Goal: Transaction & Acquisition: Purchase product/service

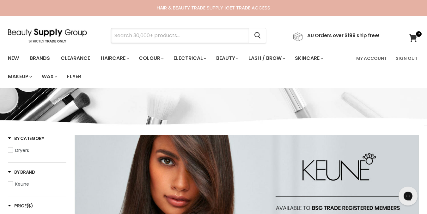
click at [203, 29] on input "Search" at bounding box center [180, 35] width 138 height 15
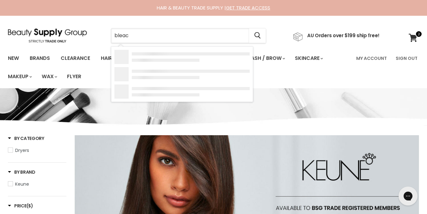
type input "bleach"
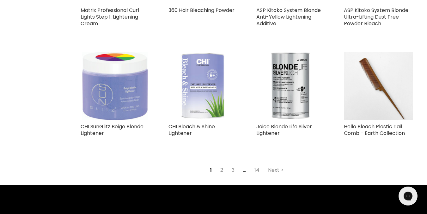
scroll to position [707, 0]
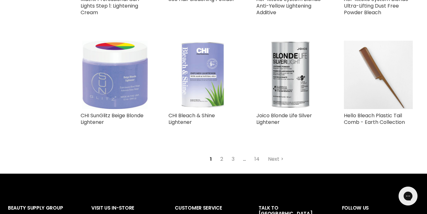
click at [377, 50] on img "Main content" at bounding box center [378, 75] width 69 height 69
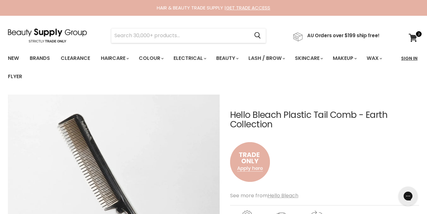
click at [405, 60] on link "Sign In" at bounding box center [409, 58] width 24 height 13
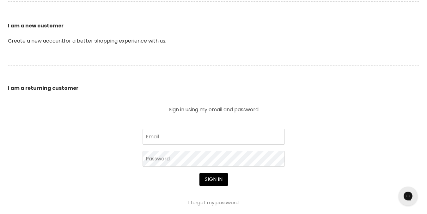
scroll to position [189, 0]
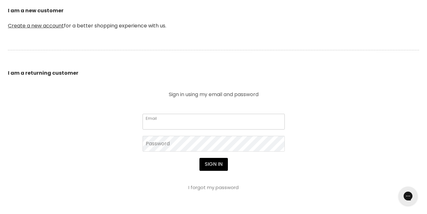
click at [201, 127] on input "Email" at bounding box center [213, 122] width 142 height 16
type input "elysemoffathair@gmail.com"
click at [199, 158] on button "Sign in" at bounding box center [213, 164] width 28 height 13
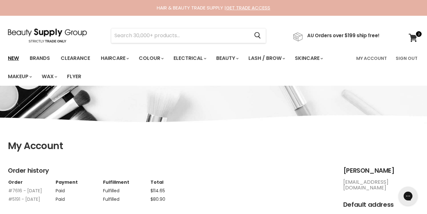
click at [13, 56] on link "New" at bounding box center [13, 58] width 21 height 13
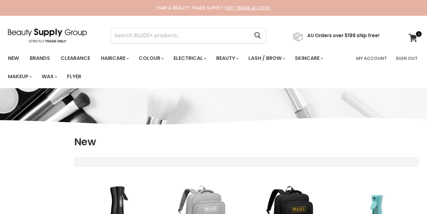
select select "created-descending"
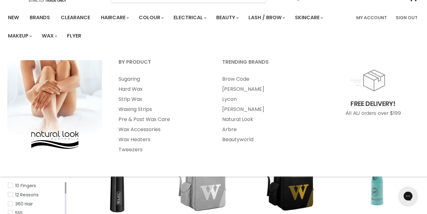
scroll to position [25, 0]
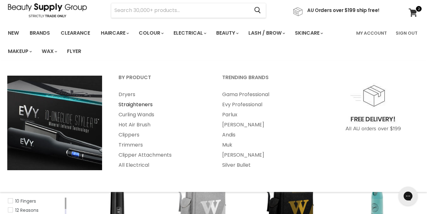
click at [125, 101] on link "Straighteners" at bounding box center [162, 105] width 102 height 10
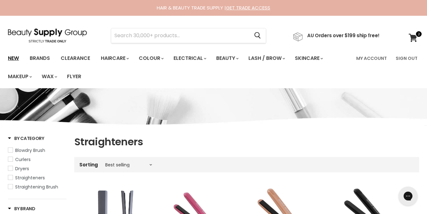
click at [9, 59] on link "New" at bounding box center [13, 58] width 21 height 13
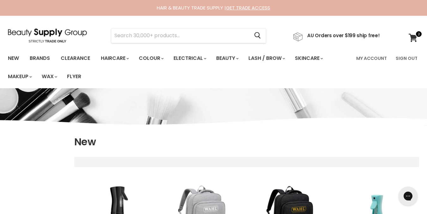
select select "created-descending"
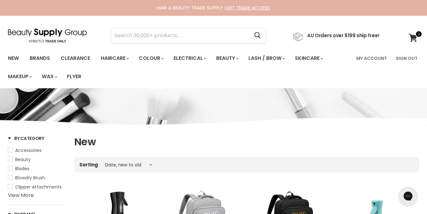
click at [9, 59] on link "New" at bounding box center [13, 58] width 21 height 13
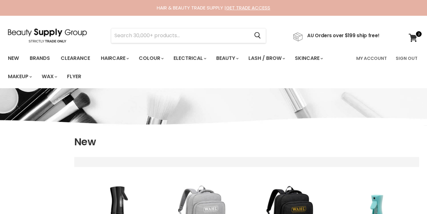
select select "created-descending"
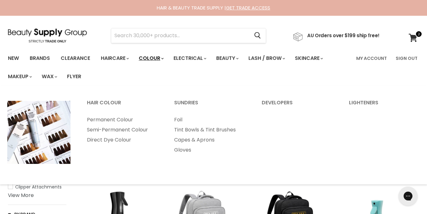
drag, startPoint x: 156, startPoint y: 57, endPoint x: 145, endPoint y: 57, distance: 11.1
click at [145, 57] on link "Colour" at bounding box center [150, 58] width 33 height 13
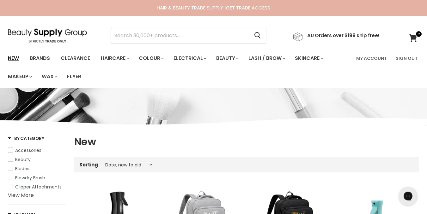
click at [8, 56] on link "New" at bounding box center [13, 58] width 21 height 13
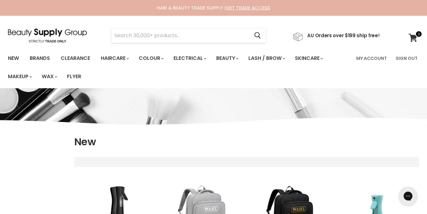
select select "created-descending"
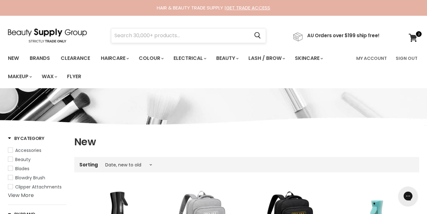
click at [159, 32] on input "Search" at bounding box center [180, 35] width 138 height 15
type input "bleach"
click button "Cancel" at bounding box center [0, 0] width 0 height 0
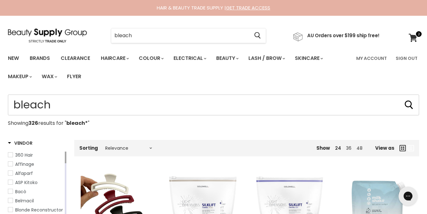
click at [142, 95] on input "bleach" at bounding box center [213, 105] width 411 height 21
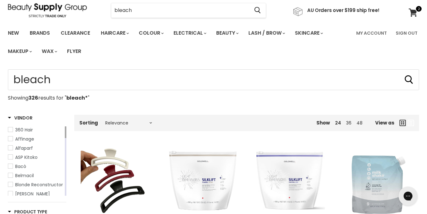
click at [406, 99] on p "Showing 326 results for " bleach* "" at bounding box center [213, 98] width 411 height 6
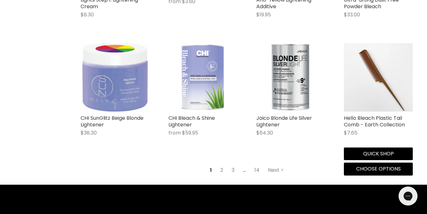
scroll to position [770, 0]
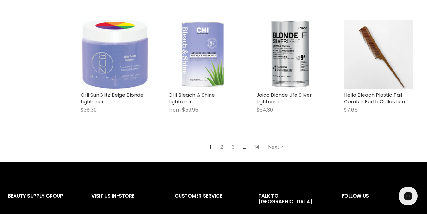
click at [221, 147] on link "2" at bounding box center [222, 147] width 10 height 11
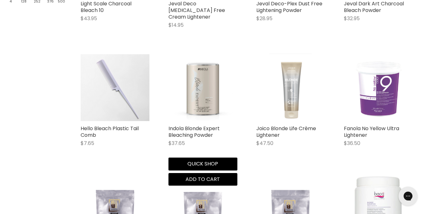
scroll to position [364, 0]
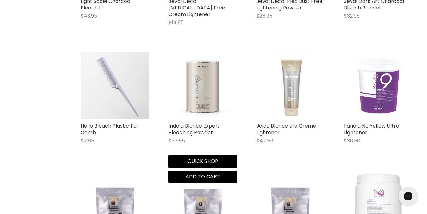
type input "bleach*"
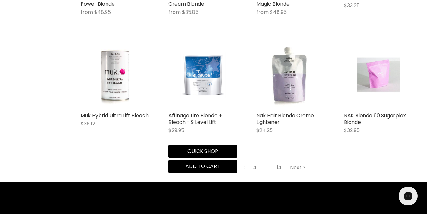
scroll to position [731, 0]
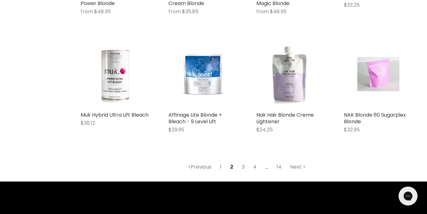
click at [242, 162] on link "3" at bounding box center [243, 167] width 10 height 11
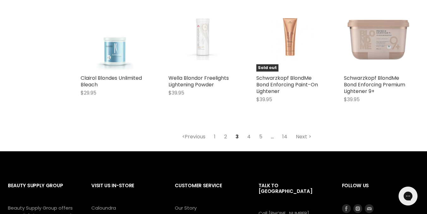
scroll to position [781, 0]
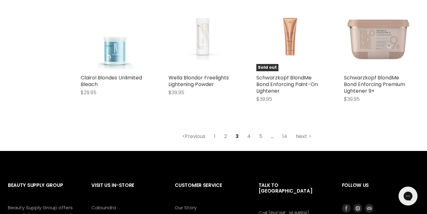
click at [249, 137] on link "4" at bounding box center [248, 136] width 10 height 11
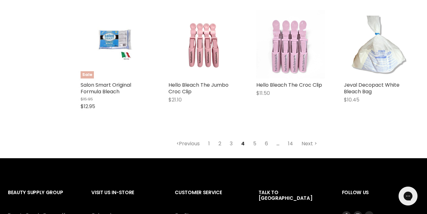
scroll to position [781, 0]
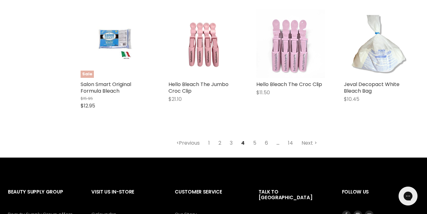
click at [253, 141] on link "5" at bounding box center [254, 143] width 10 height 11
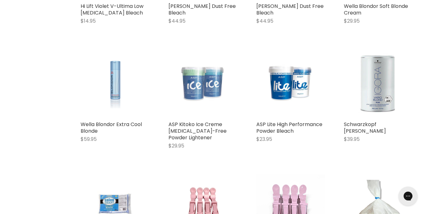
scroll to position [150, 0]
